Goal: Transaction & Acquisition: Purchase product/service

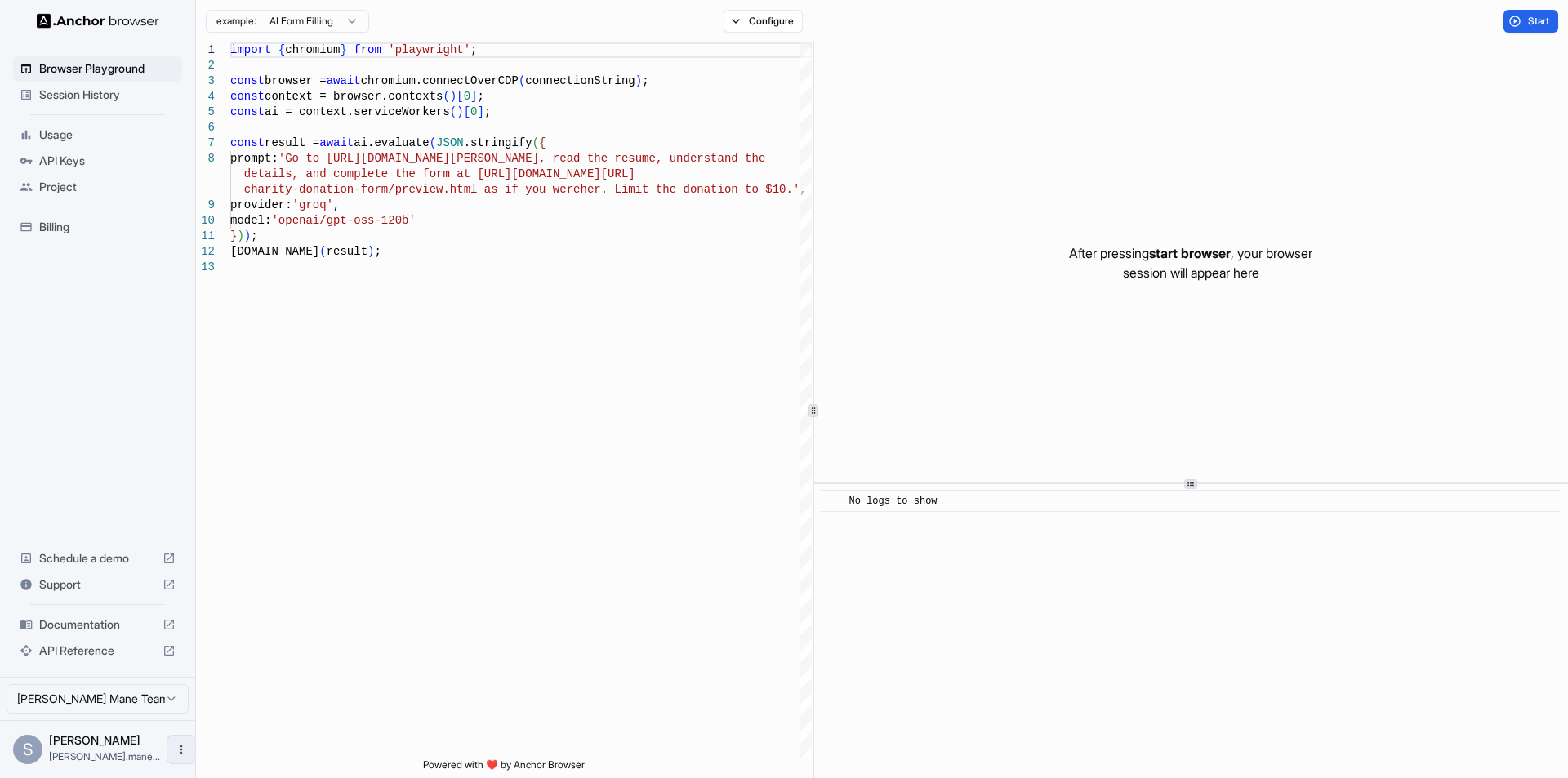
click at [175, 752] on icon "Open menu" at bounding box center [181, 748] width 13 height 13
click at [451, 676] on div at bounding box center [784, 389] width 1568 height 778
click at [168, 700] on html "Browser Playground Session History Usage API Keys Project Billing Schedule a de…" at bounding box center [784, 389] width 1568 height 778
type textarea "**********"
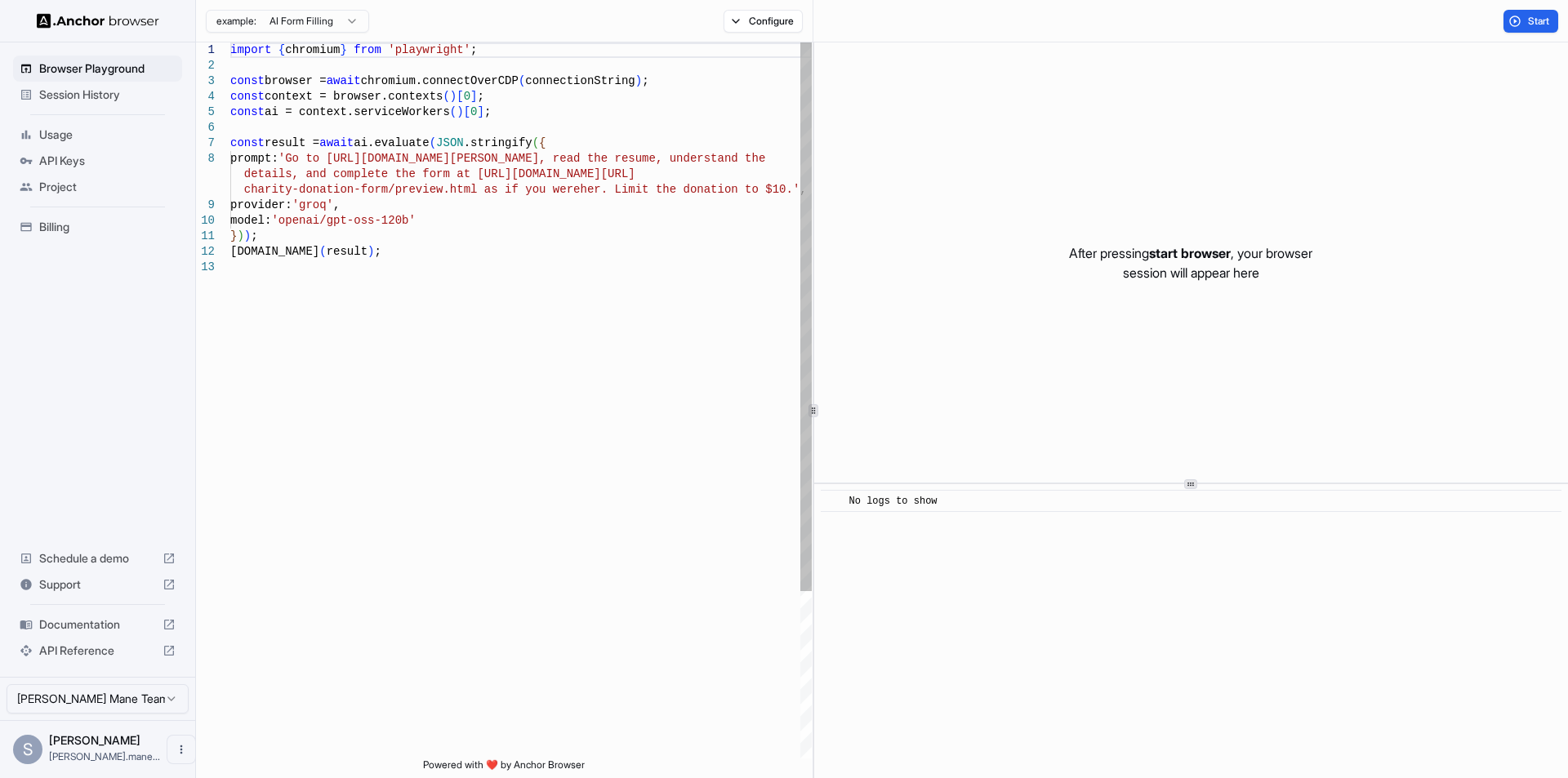
click at [432, 627] on div "import { chromium } from 'playwright' ; const browser = await chromium.connectO…" at bounding box center [520, 508] width 581 height 933
click at [58, 230] on span "Billing" at bounding box center [107, 227] width 136 height 16
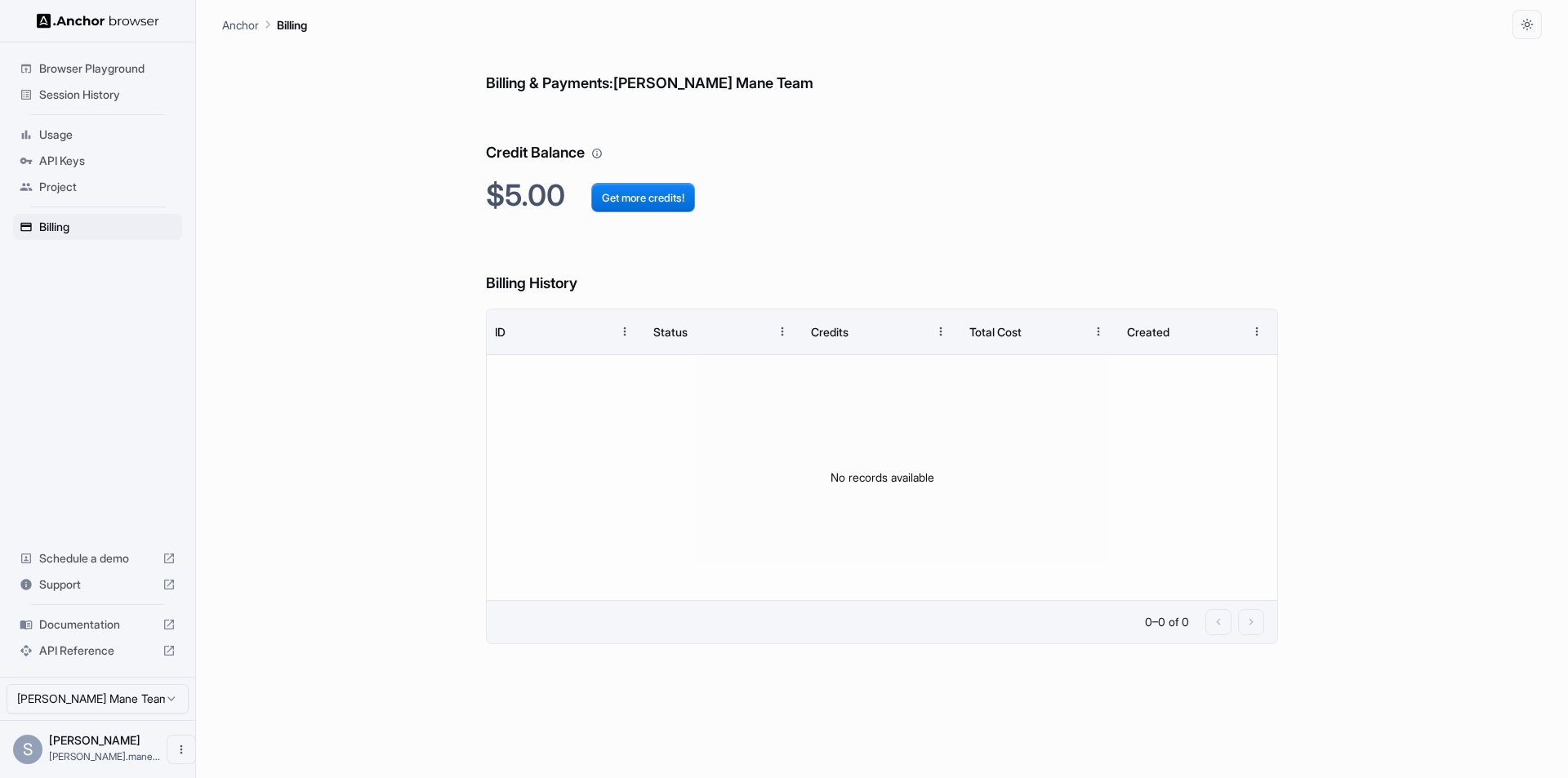
click at [570, 79] on h6 "Billing & Payments: Shrinivas Mane Team" at bounding box center [882, 67] width 792 height 57
click at [558, 153] on h6 "Credit Balance" at bounding box center [882, 136] width 792 height 57
click at [302, 18] on p "Billing" at bounding box center [292, 25] width 30 height 17
click at [618, 88] on h6 "Billing & Payments: Shrinivas Mane Team" at bounding box center [882, 67] width 792 height 57
click at [669, 195] on button "Get more credits!" at bounding box center [643, 197] width 104 height 30
